Goal: Task Accomplishment & Management: Manage account settings

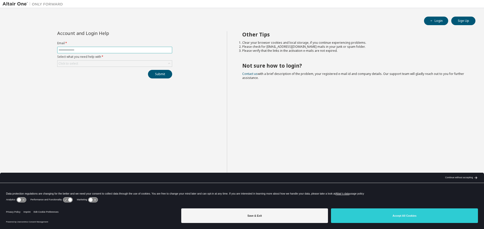
click at [74, 51] on input "text" at bounding box center [114, 50] width 112 height 4
click at [60, 60] on form "Email * Select what you need help with * Click to select" at bounding box center [114, 54] width 115 height 26
click at [63, 49] on input "text" at bounding box center [114, 50] width 112 height 4
type input "**********"
click at [134, 66] on div "Click to select" at bounding box center [114, 64] width 114 height 6
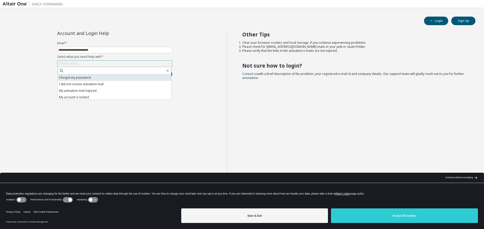
click at [104, 80] on li "I forgot my password" at bounding box center [114, 78] width 113 height 7
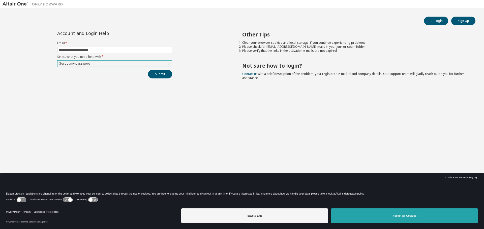
click at [401, 221] on button "Accept All Cookies" at bounding box center [404, 216] width 147 height 15
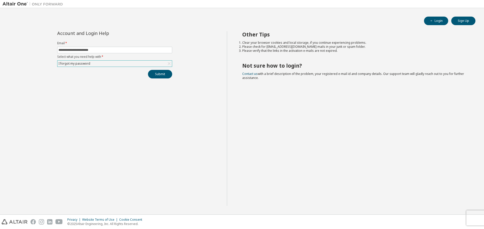
click at [137, 63] on div "I forgot my password" at bounding box center [114, 64] width 114 height 6
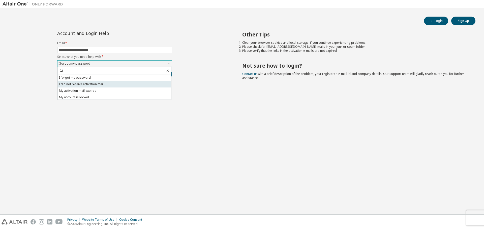
click at [116, 83] on li "I did not receive activation mail" at bounding box center [114, 84] width 113 height 7
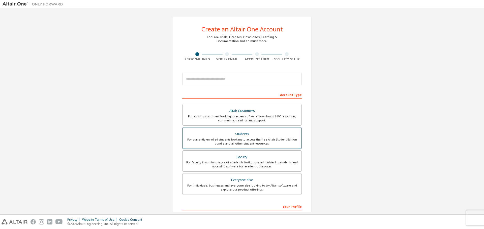
click at [213, 141] on div "For currently enrolled students looking to access the free Altair Student Editi…" at bounding box center [241, 142] width 113 height 8
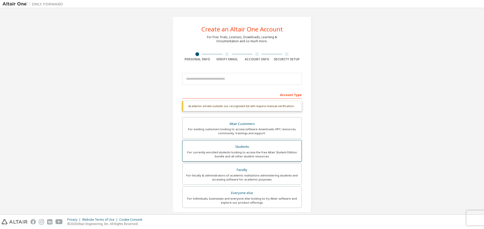
click at [203, 147] on div "Students" at bounding box center [241, 147] width 113 height 7
click at [207, 94] on div "Account Type" at bounding box center [241, 95] width 119 height 8
click at [204, 95] on div "Account Type" at bounding box center [241, 95] width 119 height 8
click at [195, 96] on div "Account Type" at bounding box center [241, 95] width 119 height 8
drag, startPoint x: 301, startPoint y: 90, endPoint x: 297, endPoint y: 93, distance: 5.6
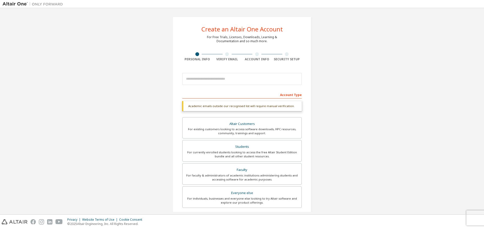
click at [299, 91] on div "Create an Altair One Account For Free Trials, Licenses, Downloads, Learning & D…" at bounding box center [242, 151] width 139 height 268
click at [244, 79] on input "email" at bounding box center [241, 79] width 119 height 12
click at [195, 79] on input "email" at bounding box center [241, 79] width 119 height 12
type input "**********"
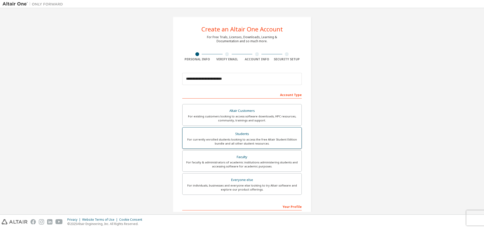
click at [248, 146] on label "Students For currently enrolled students looking to access the free Altair Stud…" at bounding box center [241, 138] width 119 height 22
click at [206, 138] on div "For currently enrolled students looking to access the free Altair Student Editi…" at bounding box center [241, 142] width 113 height 8
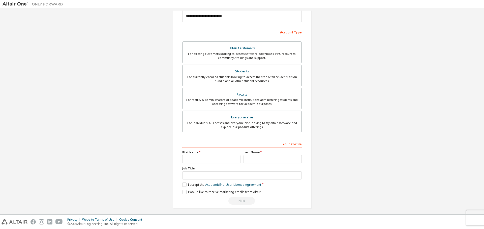
scroll to position [65, 0]
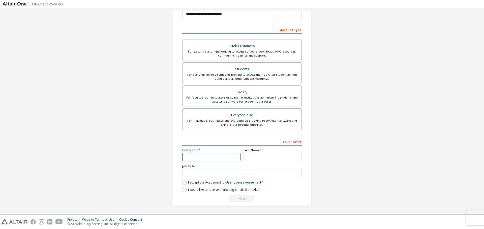
click at [197, 158] on input "text" at bounding box center [211, 157] width 58 height 8
type input "*******"
click at [259, 156] on input "text" at bounding box center [272, 157] width 58 height 8
type input "*******"
click at [226, 173] on input "text" at bounding box center [241, 174] width 119 height 8
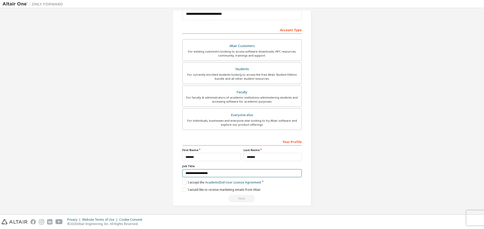
type input "**********"
click at [179, 183] on div "**********" at bounding box center [242, 79] width 139 height 255
click at [182, 184] on label "I accept the Academic End-User License Agreement" at bounding box center [221, 183] width 79 height 4
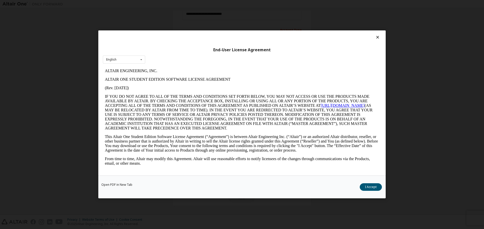
scroll to position [760, 0]
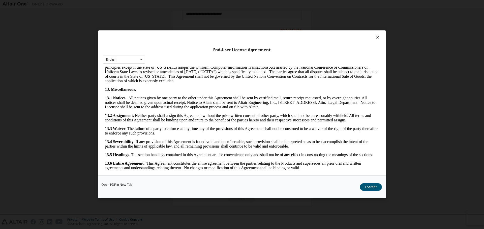
drag, startPoint x: 378, startPoint y: 81, endPoint x: 476, endPoint y: 256, distance: 200.9
click at [373, 189] on button "I Accept" at bounding box center [370, 188] width 22 height 8
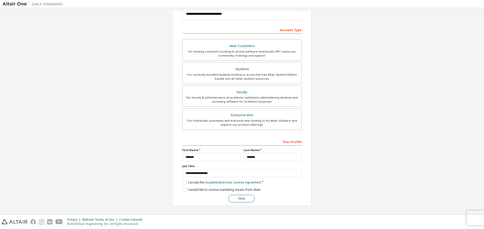
click at [239, 198] on button "Next" at bounding box center [241, 199] width 26 height 8
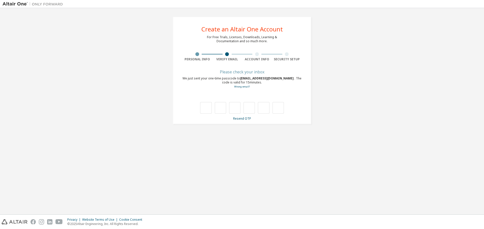
type input "*"
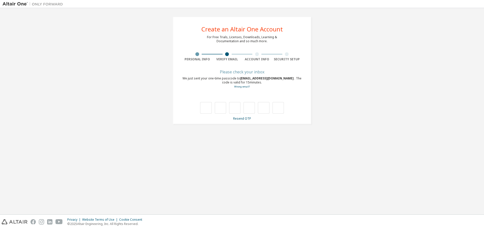
type input "*"
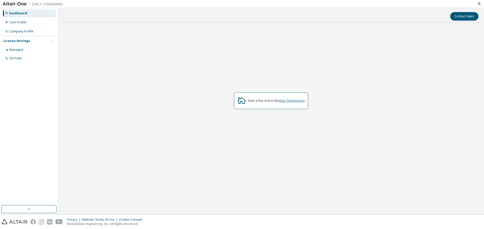
click at [285, 102] on link "Altair Marketplace" at bounding box center [291, 101] width 26 height 4
